Goal: Find specific page/section: Find specific page/section

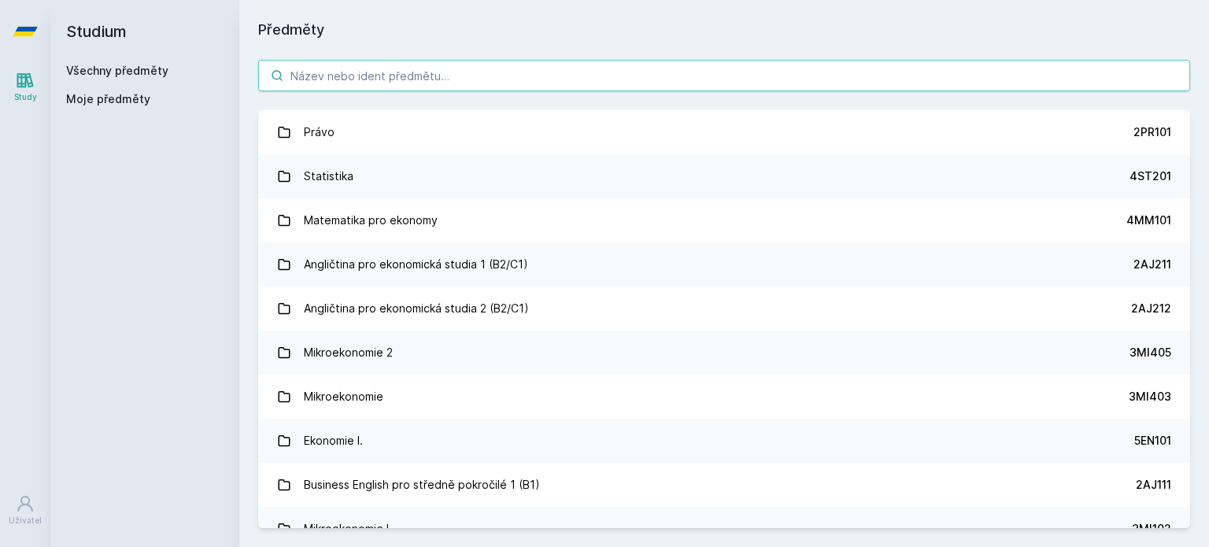
click at [346, 73] on input "search" at bounding box center [724, 75] width 932 height 31
paste input "3MI204"
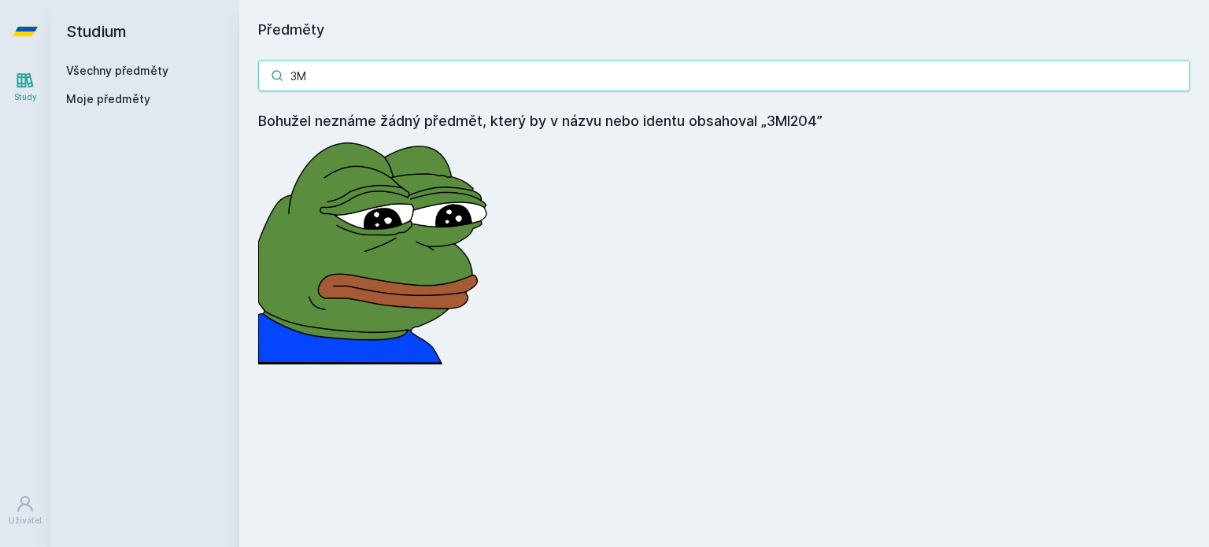
type input "3"
type input "M"
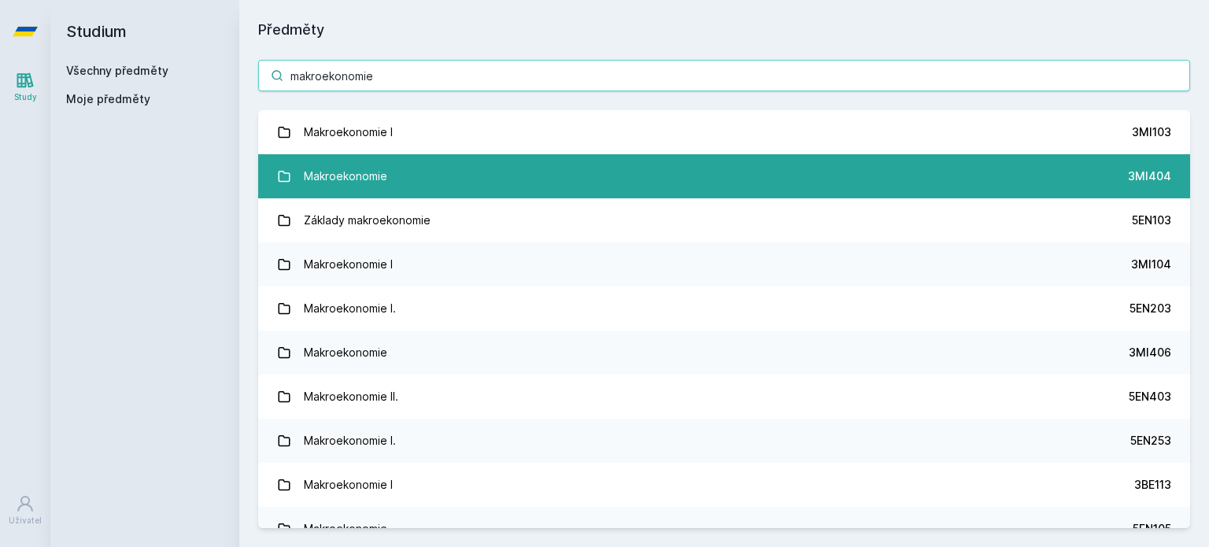
type input "makroekonomie"
click at [449, 165] on link "Makroekonomie 3MI404" at bounding box center [724, 176] width 932 height 44
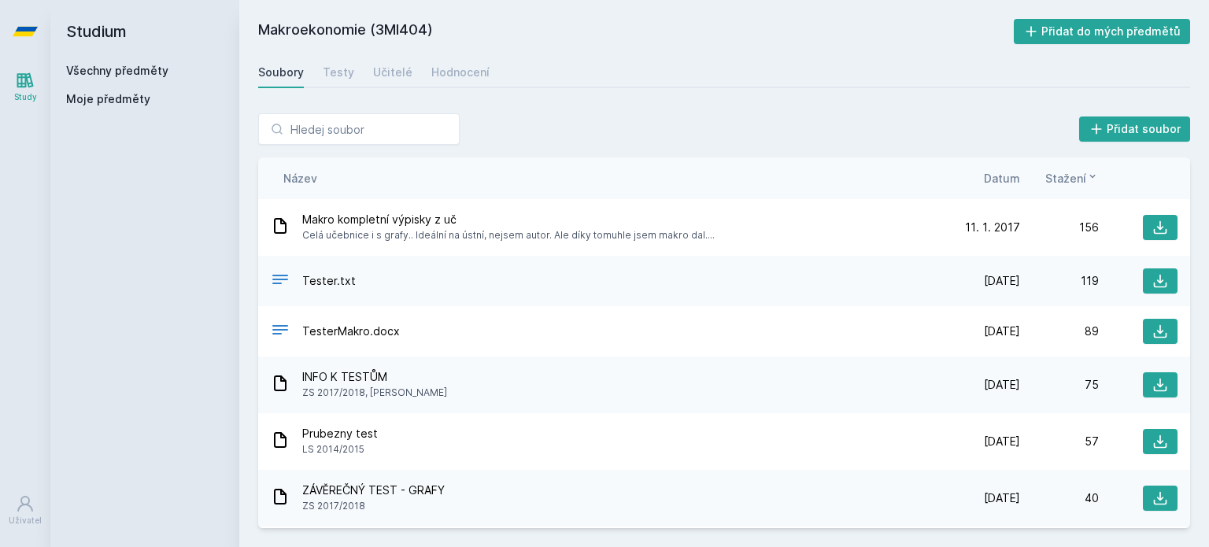
click at [108, 72] on link "Všechny předměty" at bounding box center [117, 70] width 102 height 13
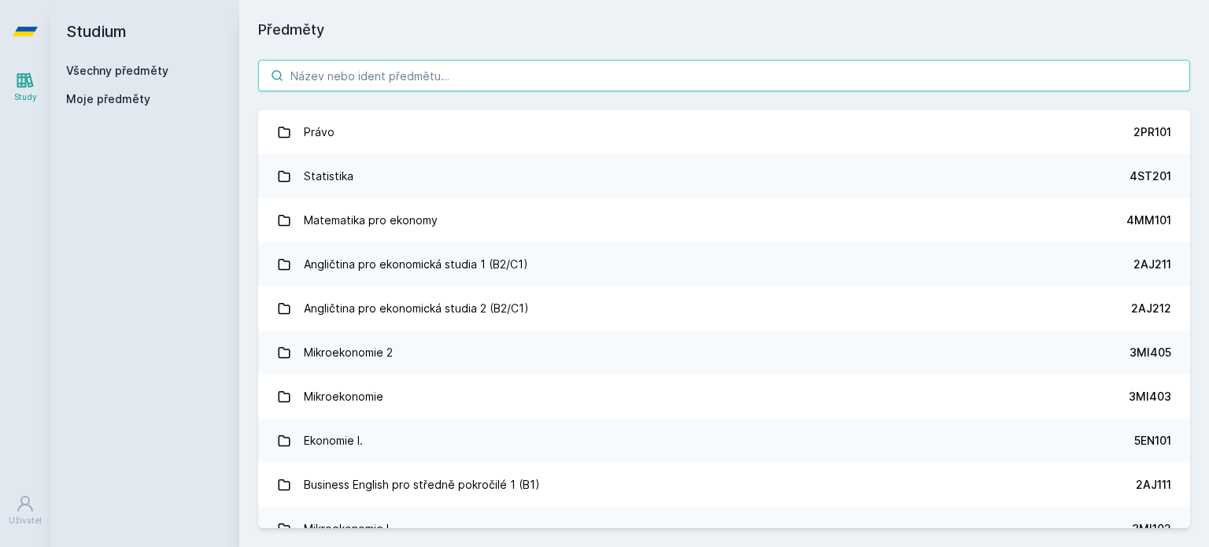
click at [339, 76] on input "search" at bounding box center [724, 75] width 932 height 31
paste input "3MI202"
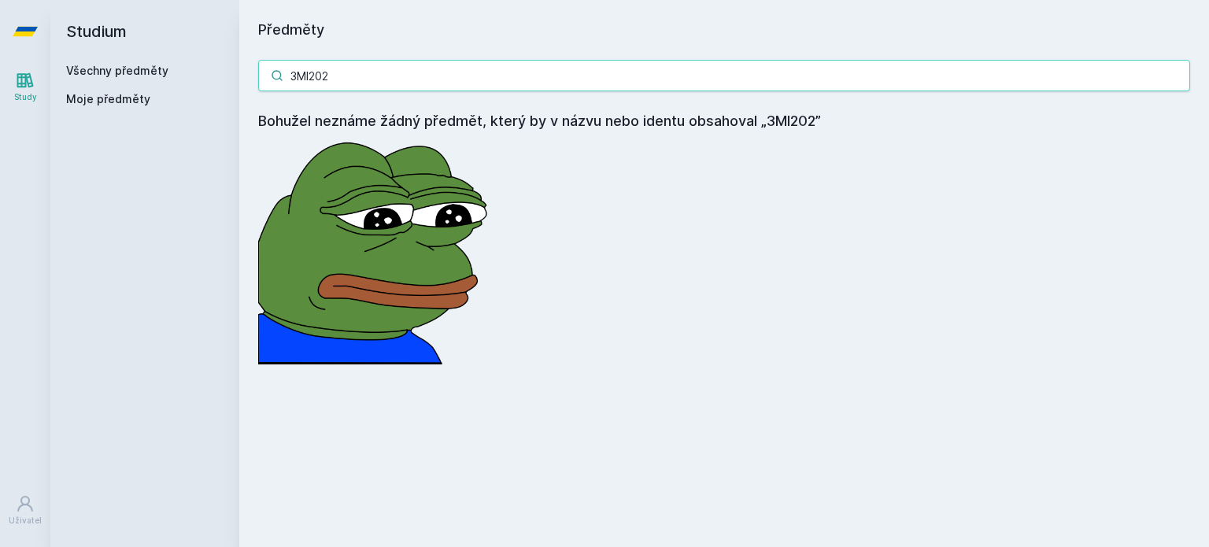
type input "3MI202"
